Goal: Task Accomplishment & Management: Use online tool/utility

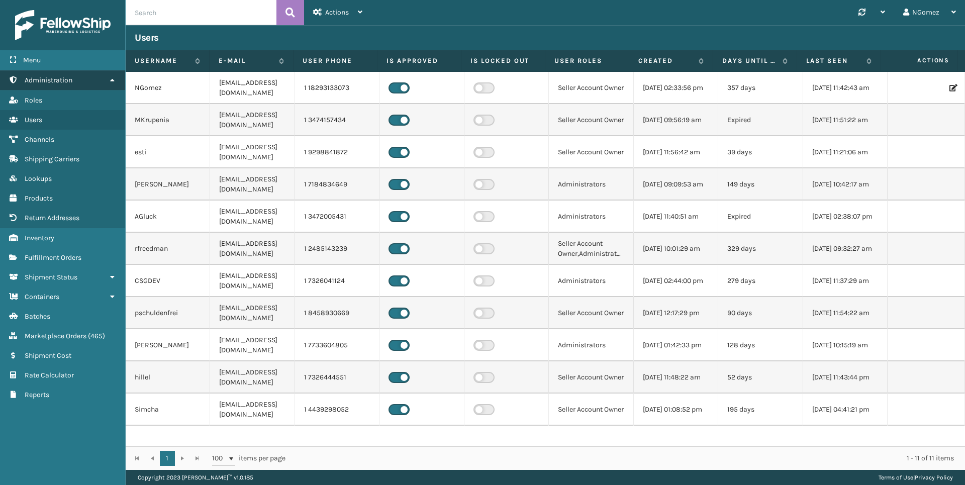
click at [100, 84] on link "Administration" at bounding box center [62, 80] width 125 height 20
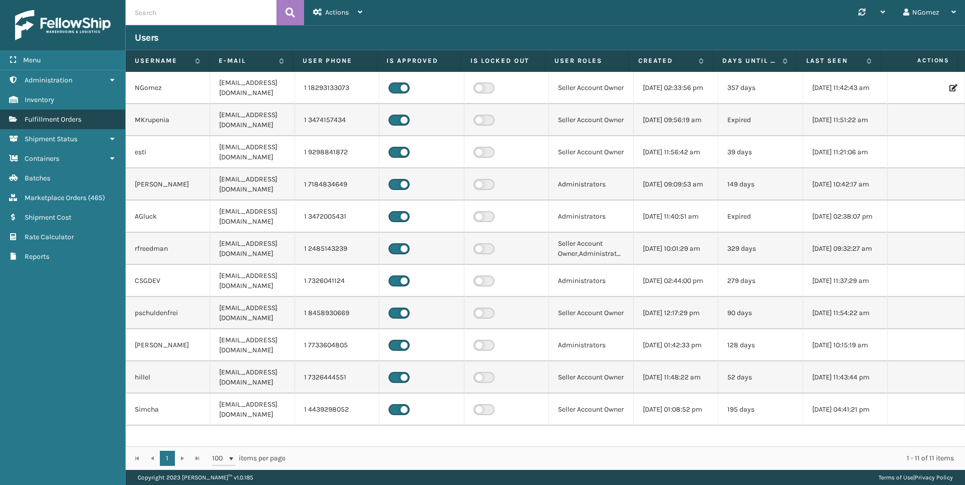
click at [92, 121] on link "Fulfillment Orders" at bounding box center [62, 120] width 125 height 20
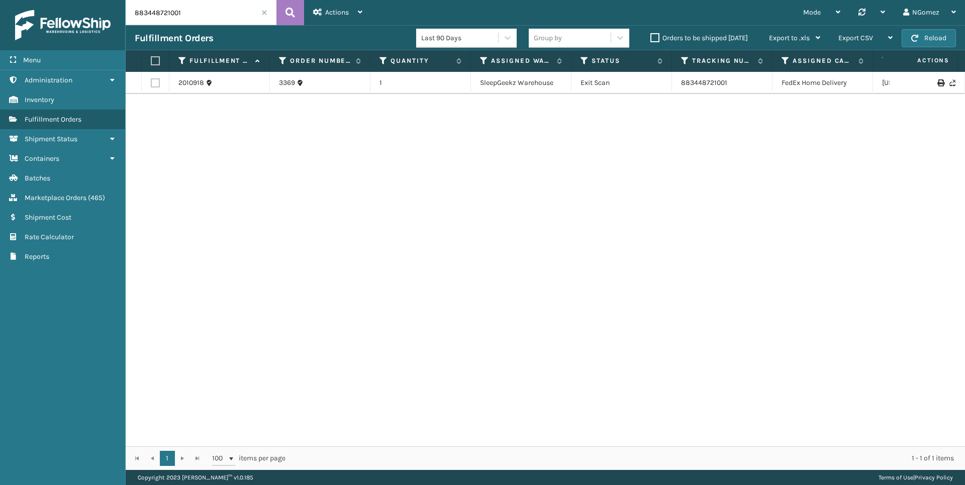
click at [197, 15] on input "883448721001" at bounding box center [201, 12] width 151 height 25
click at [199, 14] on input "883448721001" at bounding box center [201, 12] width 151 height 25
paste input "114-1586341-9076224"
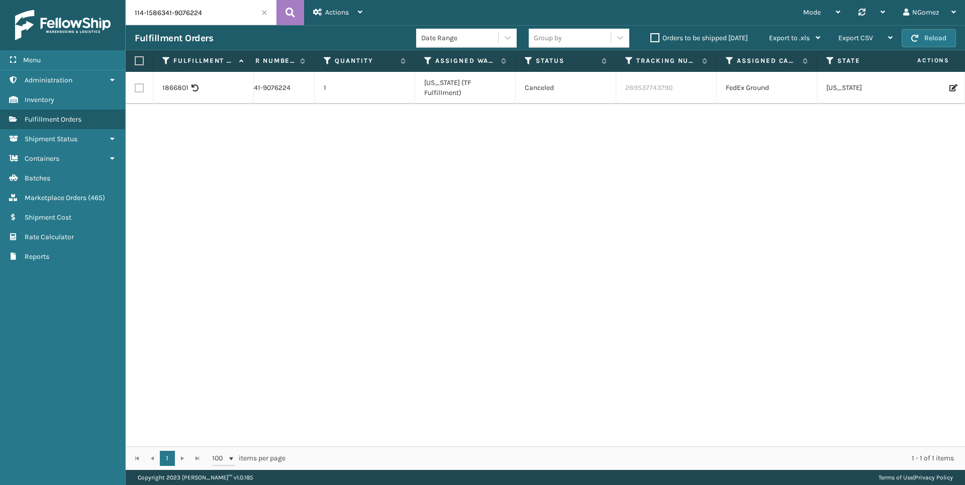
scroll to position [0, 192]
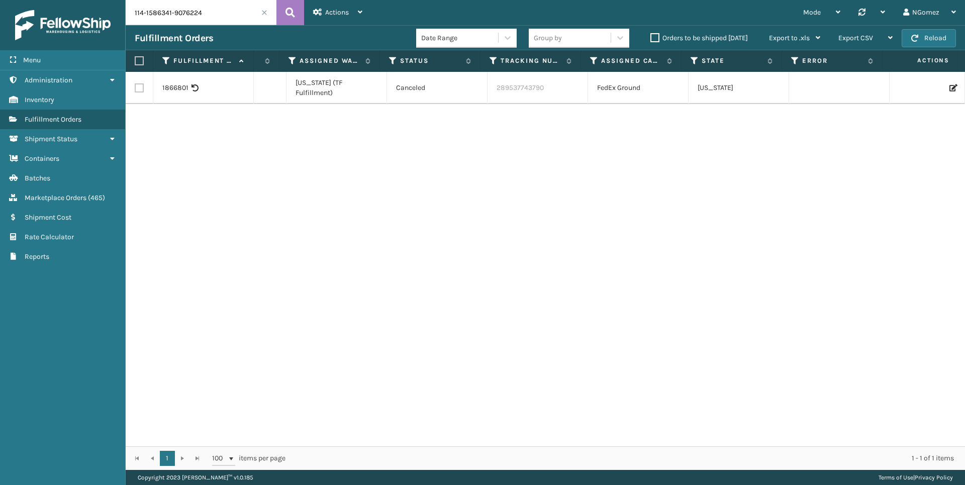
click at [160, 17] on input "114-1586341-9076224" at bounding box center [201, 12] width 151 height 25
paste input "[CREDIT_CARD_NUMBER]"
type input "111-6606939-2373853"
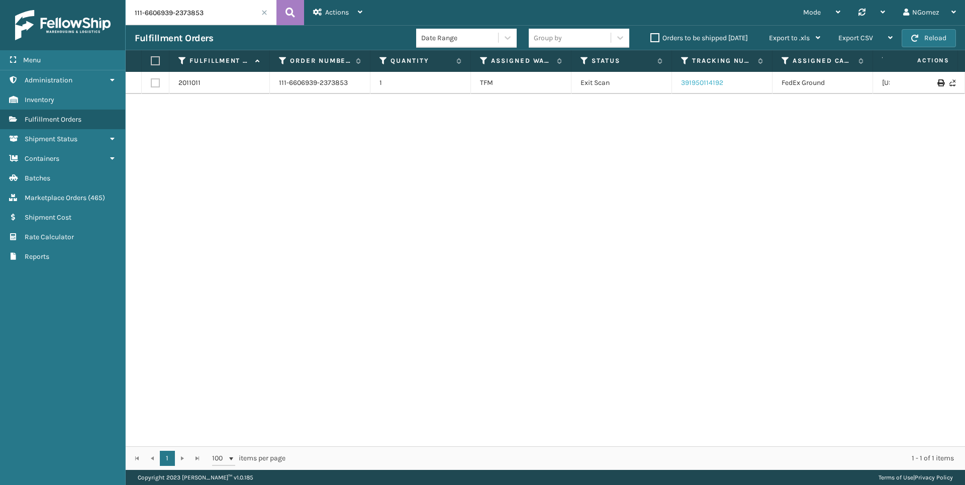
click at [707, 81] on link "391950114192" at bounding box center [702, 82] width 42 height 9
click at [180, 16] on input "111-6606939-2373853" at bounding box center [201, 12] width 151 height 25
paste input "111-5474291-9553039"
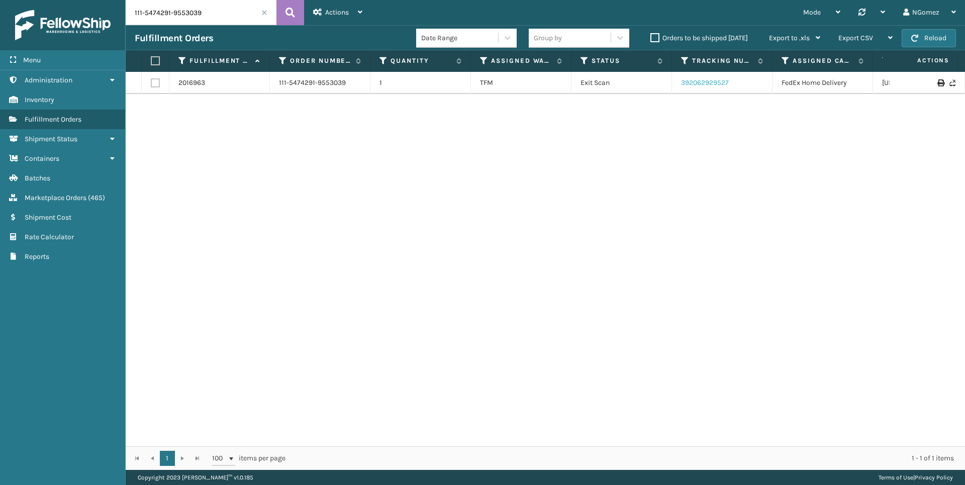
click at [715, 83] on link "392062929527" at bounding box center [705, 82] width 48 height 9
click at [215, 17] on input "111-5474291-9553039" at bounding box center [201, 12] width 151 height 25
paste input "2-4208199-4214627"
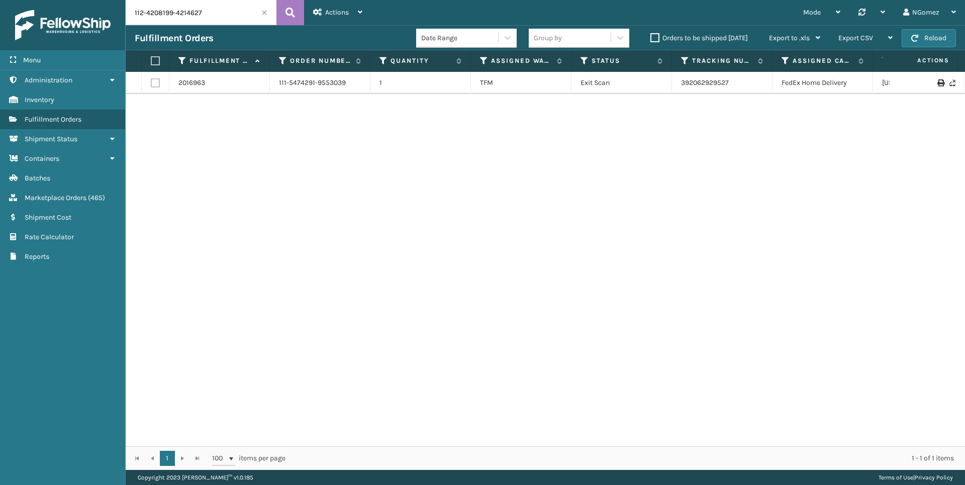
type input "112-4208199-4214627"
click at [708, 83] on link "392009933183" at bounding box center [704, 87] width 47 height 9
click at [85, 194] on span "Marketplace Orders" at bounding box center [56, 198] width 62 height 9
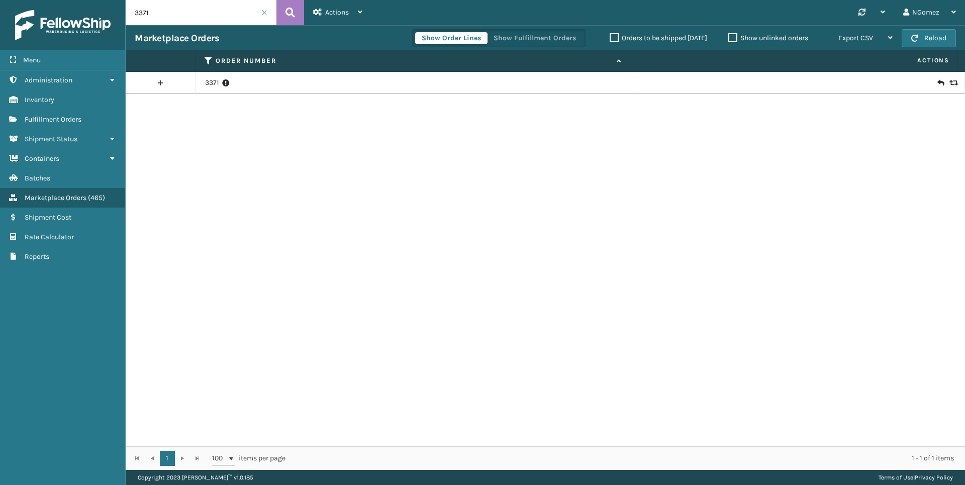
click at [166, 8] on input "3371" at bounding box center [201, 12] width 151 height 25
paste input "111-7018758-5789854"
type input "111-7018758-5789854"
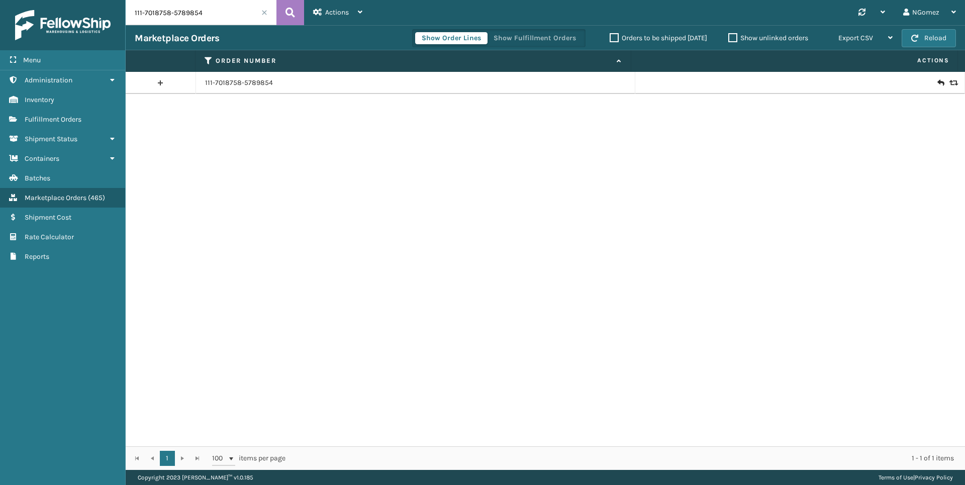
click at [930, 82] on div at bounding box center [800, 83] width 311 height 10
click at [938, 83] on icon at bounding box center [941, 83] width 6 height 10
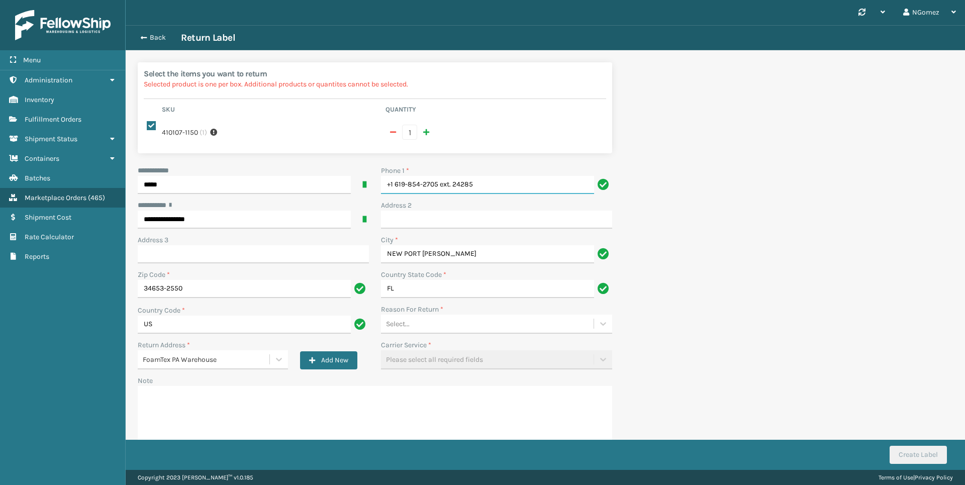
drag, startPoint x: 494, startPoint y: 184, endPoint x: 437, endPoint y: 192, distance: 57.4
click at [437, 192] on input "+1 619-854-2705 ext. 24285" at bounding box center [487, 185] width 213 height 18
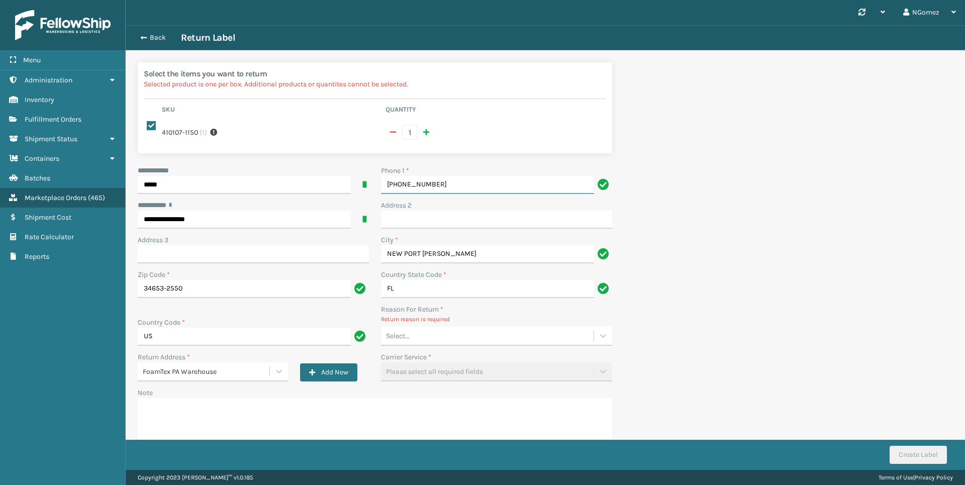
type input "[PHONE_NUMBER]"
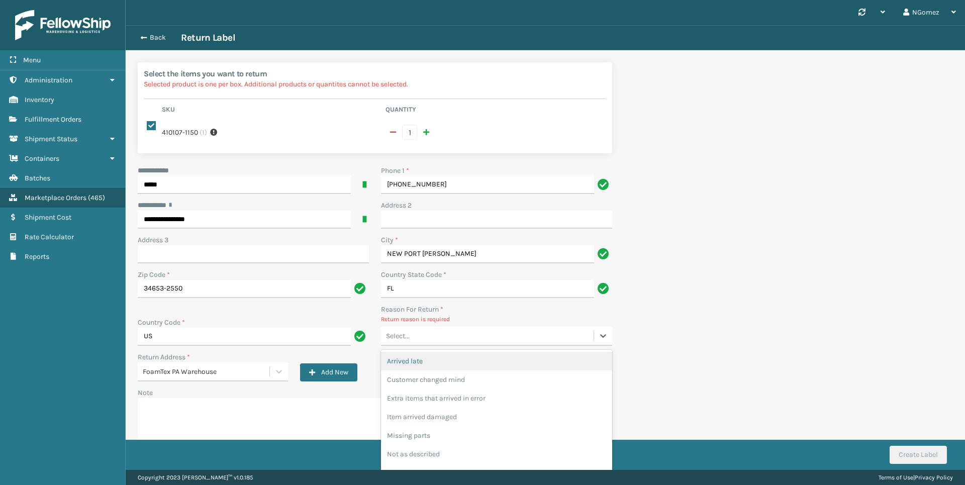
click at [473, 342] on div "Select..." at bounding box center [487, 336] width 213 height 17
click at [455, 380] on div "Customer changed mind" at bounding box center [496, 380] width 231 height 19
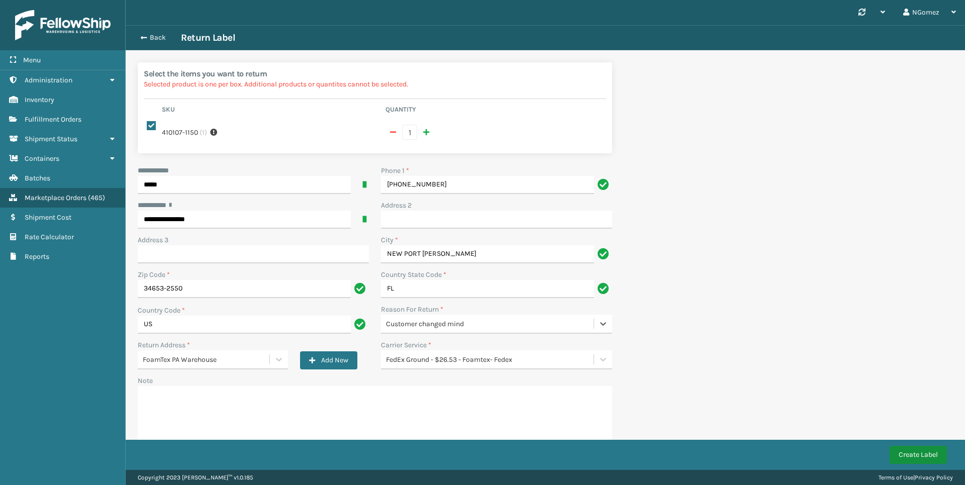
click at [902, 454] on button "Create Label" at bounding box center [918, 455] width 57 height 18
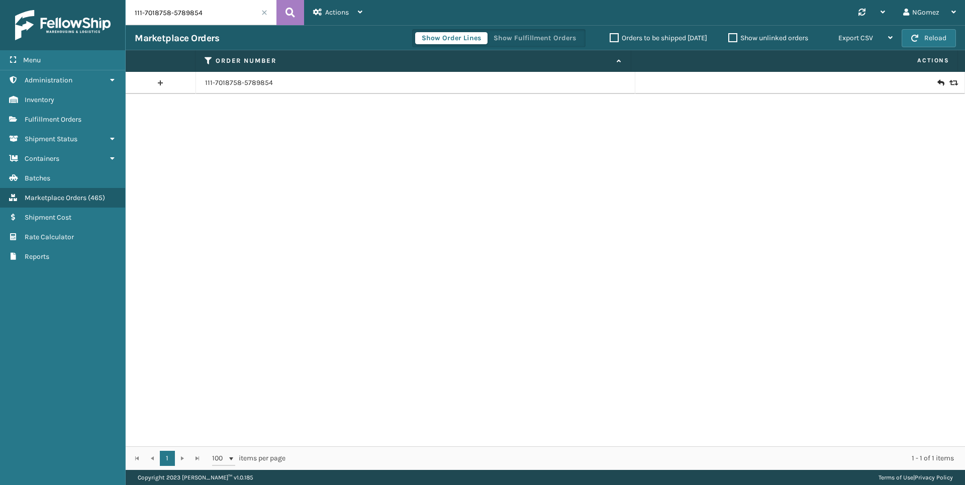
click at [166, 22] on input "111-7018758-5789854" at bounding box center [201, 12] width 151 height 25
paste input "3371"
type input "3371"
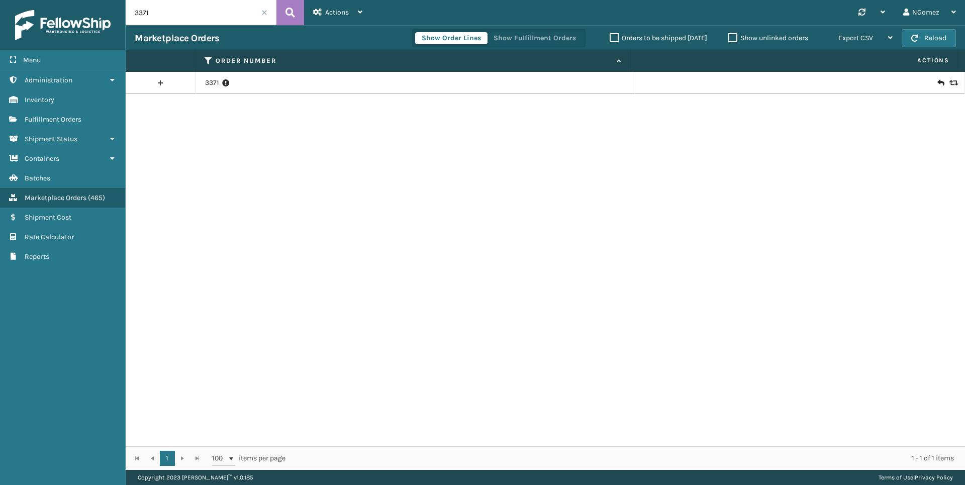
click at [938, 83] on icon at bounding box center [941, 83] width 6 height 10
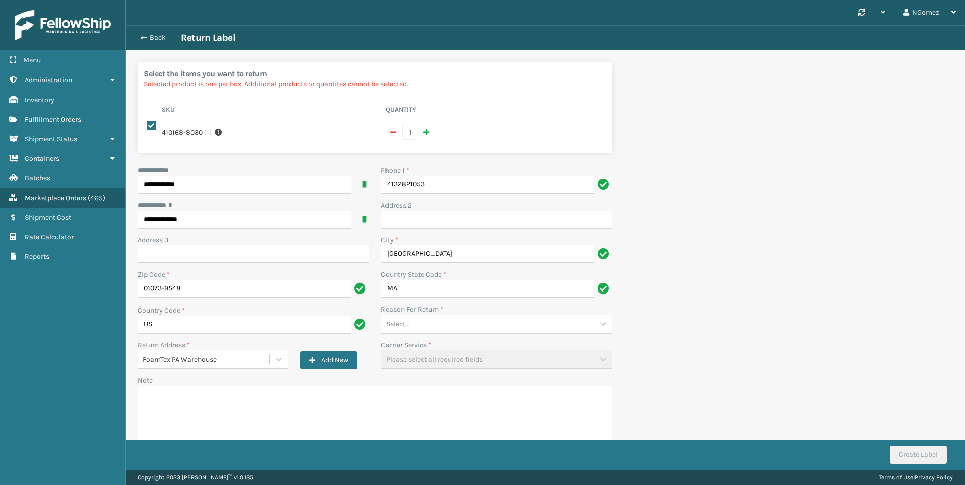
click at [423, 327] on div "Select..." at bounding box center [487, 324] width 213 height 17
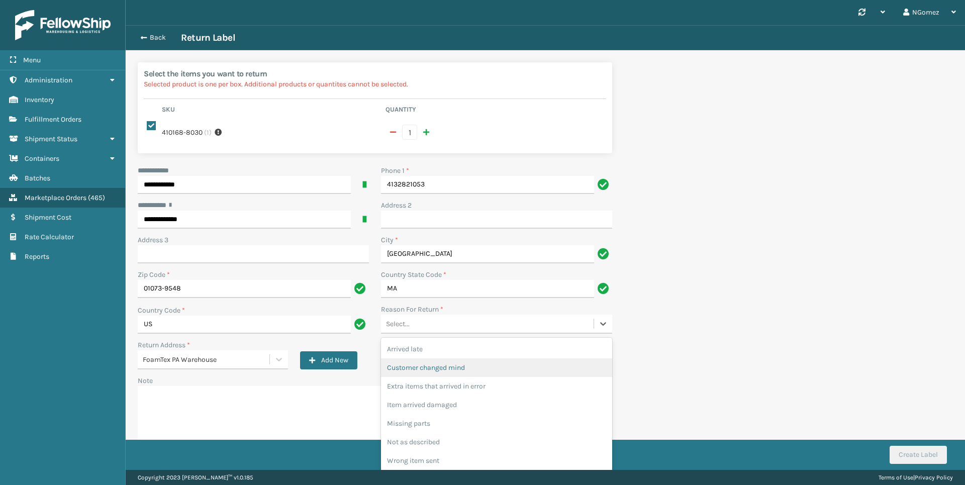
click at [434, 371] on div "Customer changed mind" at bounding box center [496, 368] width 231 height 19
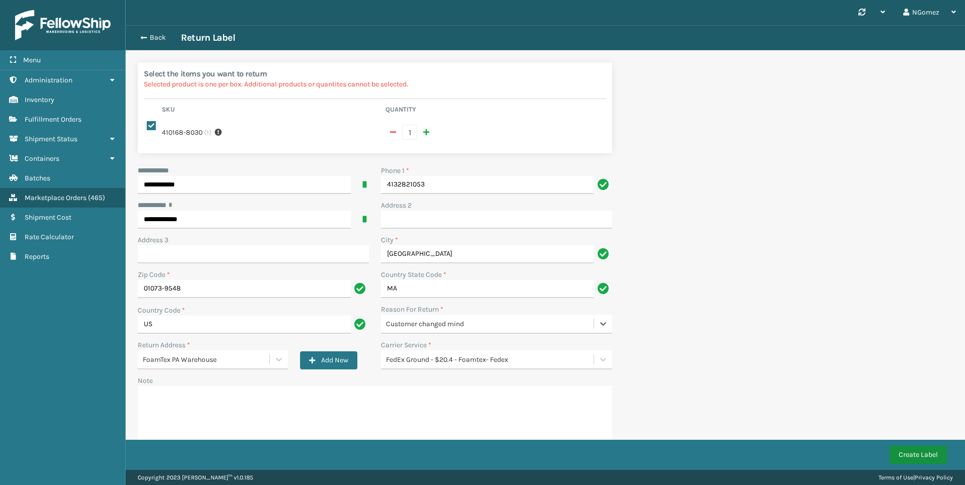
click at [924, 457] on button "Create Label" at bounding box center [918, 455] width 57 height 18
